Goal: Task Accomplishment & Management: Complete application form

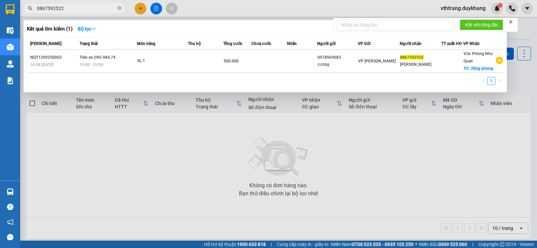
drag, startPoint x: 0, startPoint y: 0, endPoint x: 19, endPoint y: 10, distance: 22.1
click at [20, 10] on div "0867592522" at bounding box center [65, 8] width 131 height 10
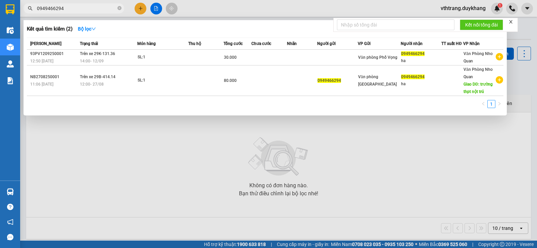
type input "0949466294"
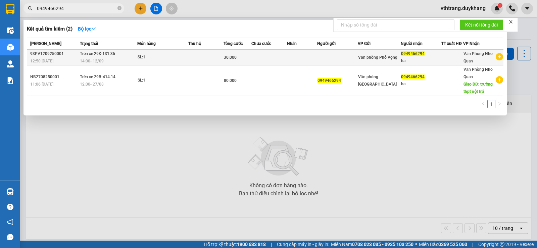
click at [153, 56] on div "SL: 1" at bounding box center [163, 57] width 50 height 7
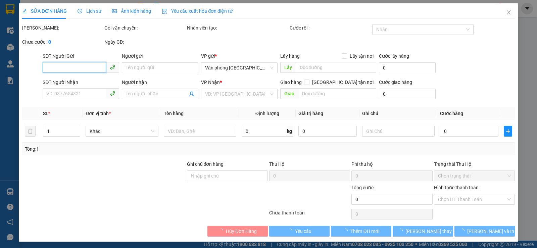
type input "0949466294"
type input "ha"
type input "30.000"
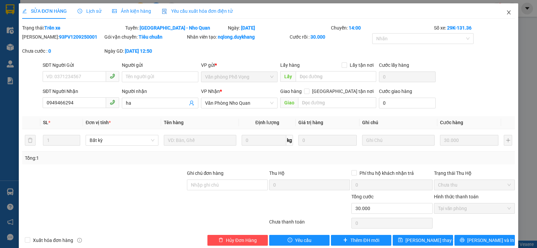
click at [506, 11] on icon "close" at bounding box center [508, 12] width 5 height 5
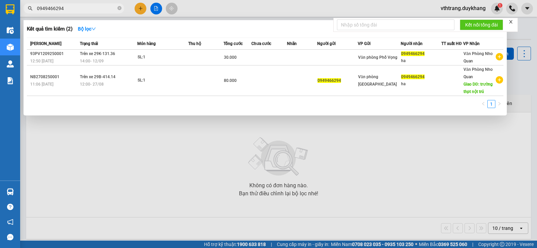
drag, startPoint x: 68, startPoint y: 9, endPoint x: 27, endPoint y: 9, distance: 40.6
click at [27, 9] on span "0949466294" at bounding box center [74, 8] width 101 height 10
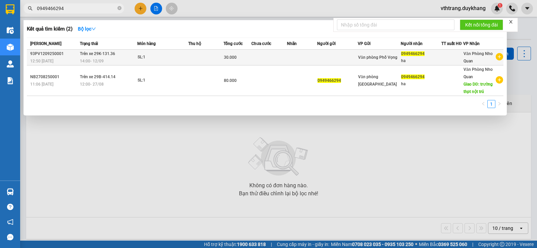
click at [199, 57] on td at bounding box center [205, 58] width 35 height 16
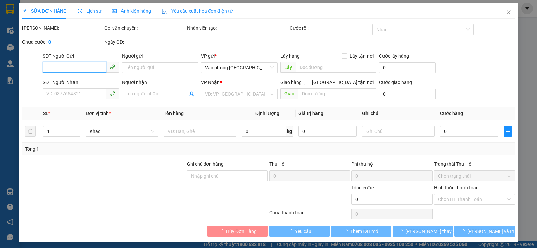
type input "0949466294"
type input "ha"
type input "30.000"
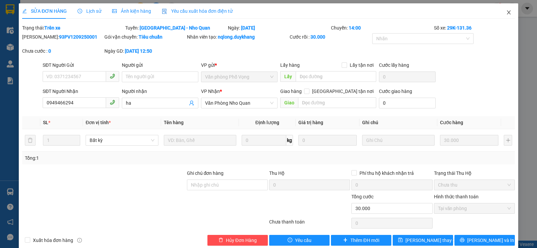
click at [506, 11] on icon "close" at bounding box center [508, 12] width 5 height 5
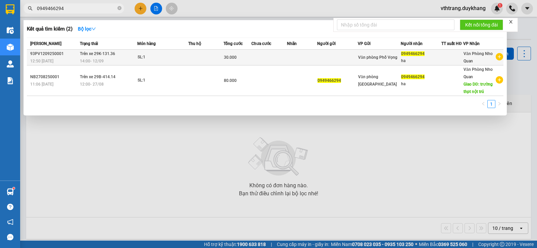
click at [328, 57] on td at bounding box center [337, 58] width 41 height 16
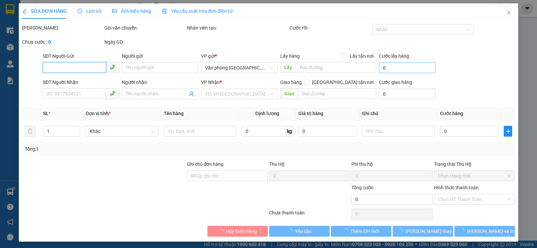
type input "0949466294"
type input "ha"
type input "30.000"
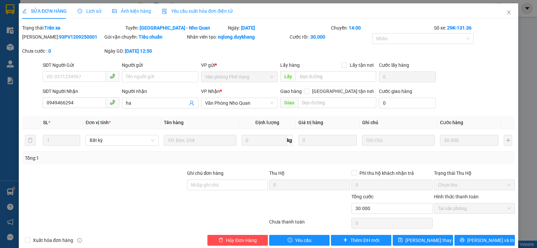
click at [522, 30] on div "SỬA ĐƠN HÀNG Lịch sử Ảnh kiện hàng Yêu cầu xuất hóa đơn điện tử Total Paid Fee …" at bounding box center [268, 124] width 537 height 248
click at [506, 11] on icon "close" at bounding box center [508, 12] width 5 height 5
